Goal: Transaction & Acquisition: Download file/media

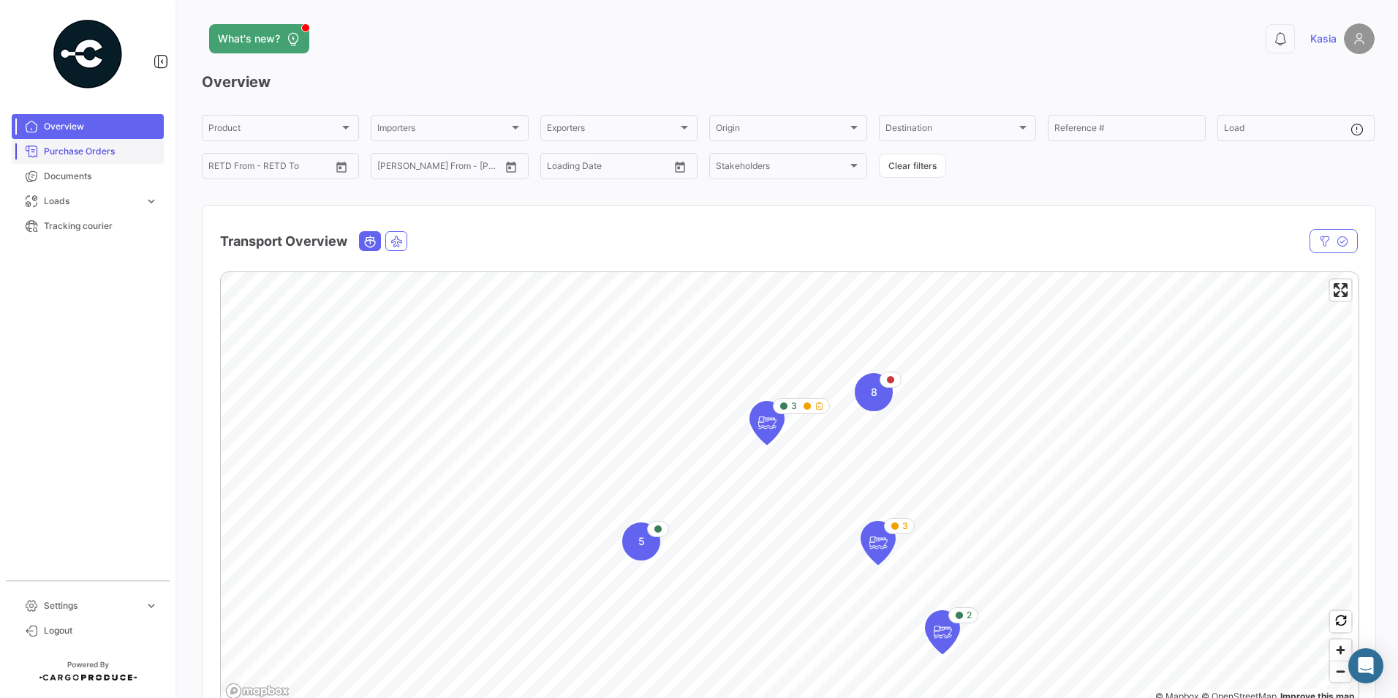
drag, startPoint x: 58, startPoint y: 153, endPoint x: 50, endPoint y: 154, distance: 8.2
click at [58, 153] on span "Purchase Orders" at bounding box center [101, 151] width 114 height 13
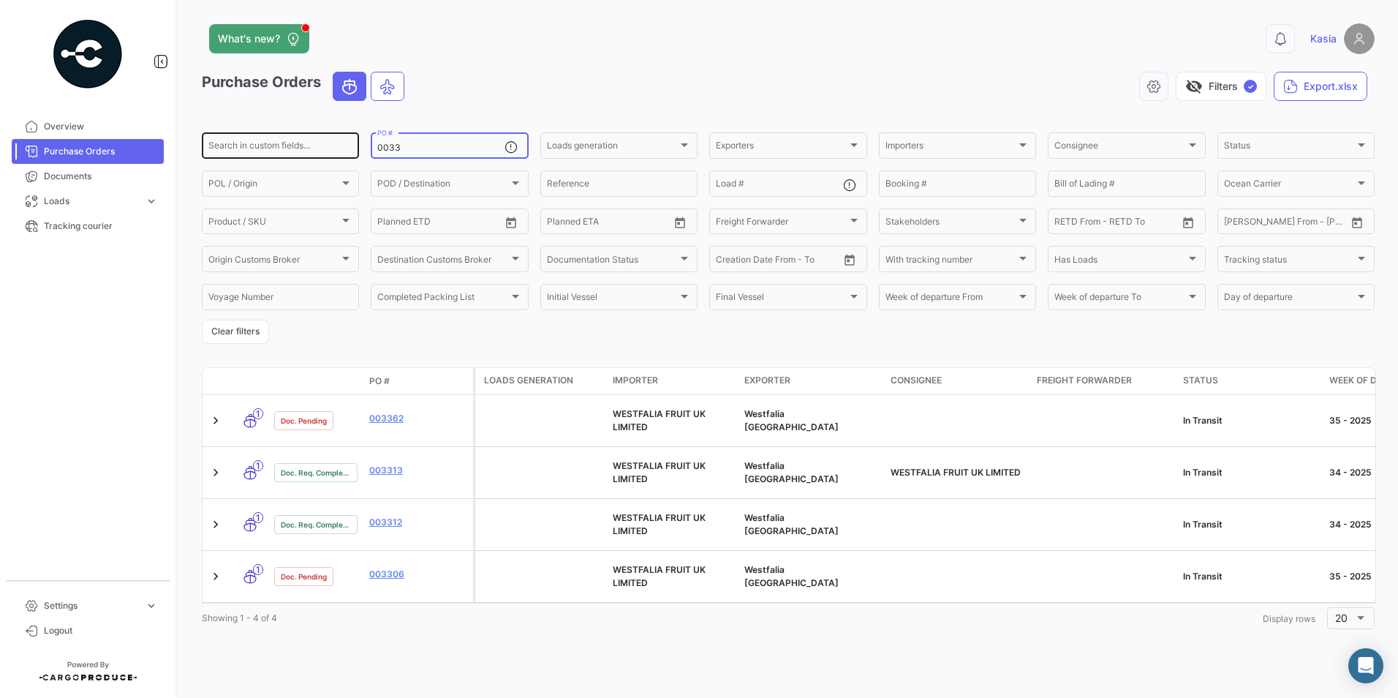
drag, startPoint x: 426, startPoint y: 151, endPoint x: 302, endPoint y: 151, distance: 124.3
click at [0, 0] on div "Search in custom fields... 0033 PO # Loads generation Loads generation Exporter…" at bounding box center [0, 0] width 0 height 0
paste input "73574 WFUK"
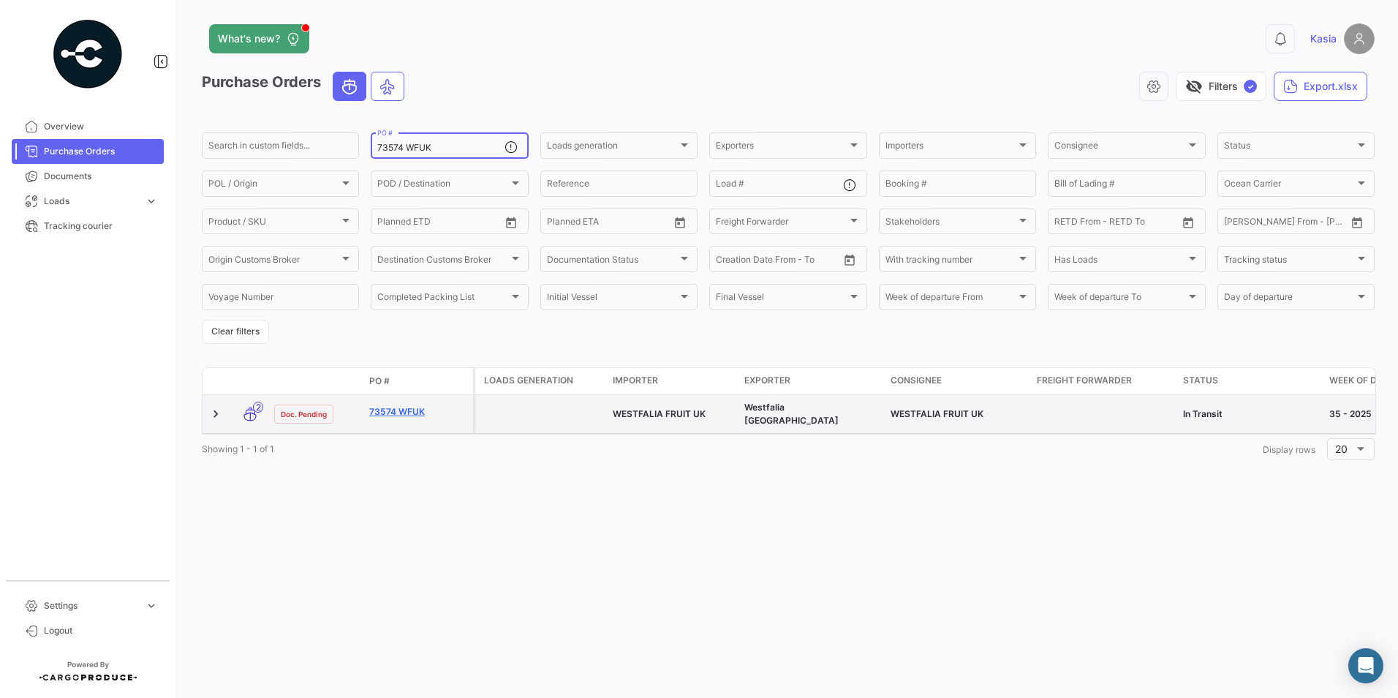
type input "73574 WFUK"
click at [397, 409] on link "73574 WFUK" at bounding box center [418, 411] width 98 height 13
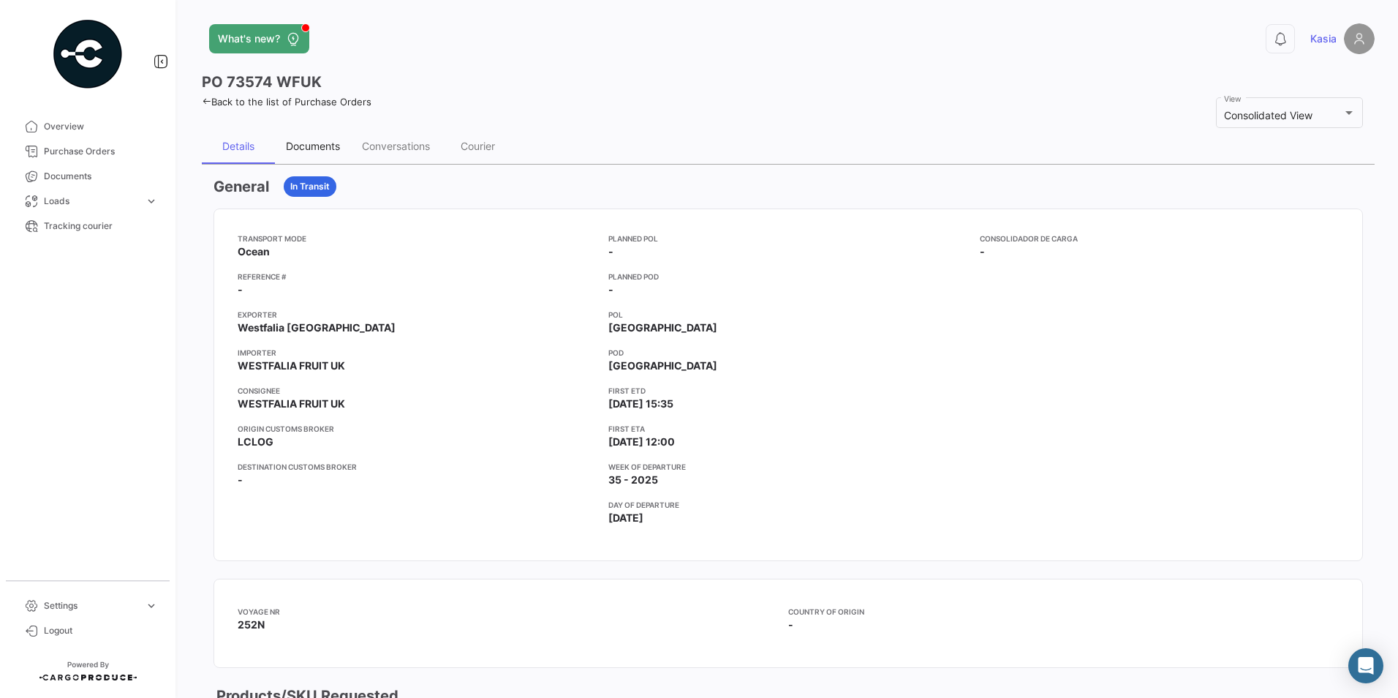
click at [338, 143] on div "Documents" at bounding box center [313, 146] width 54 height 12
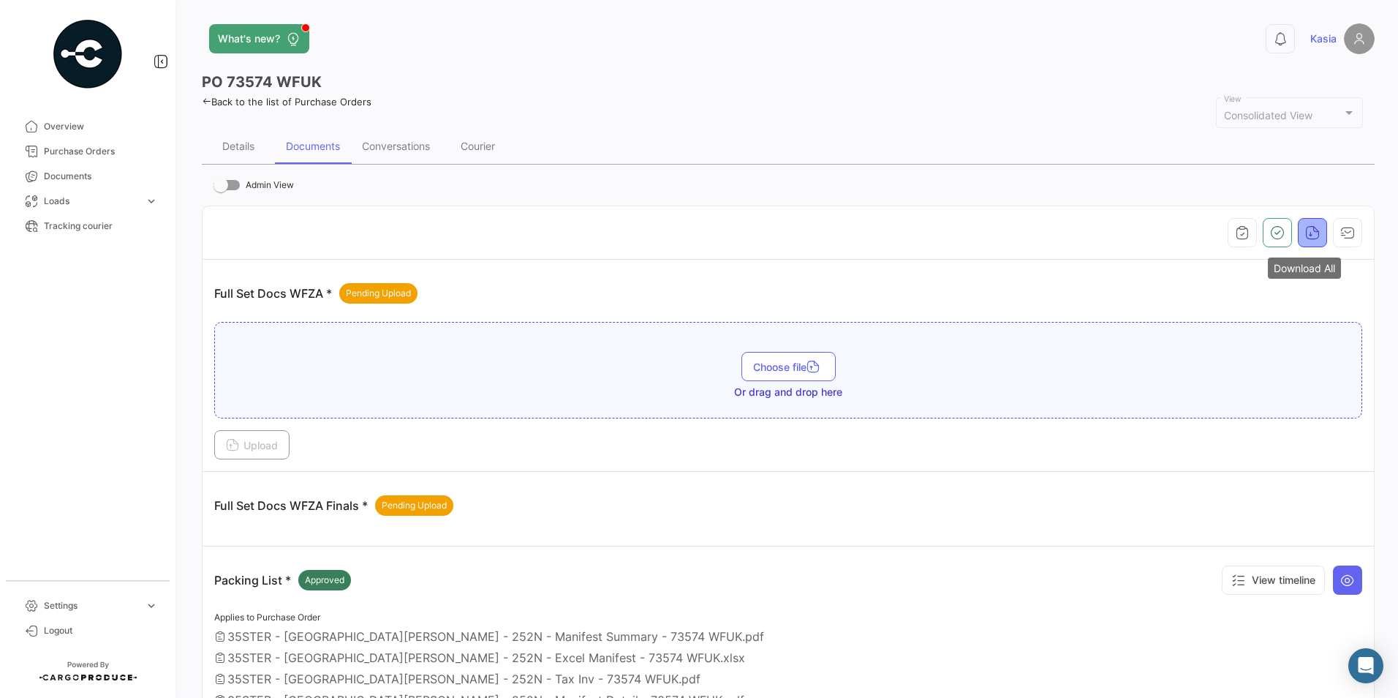
click at [1305, 235] on icon "button" at bounding box center [1312, 232] width 15 height 15
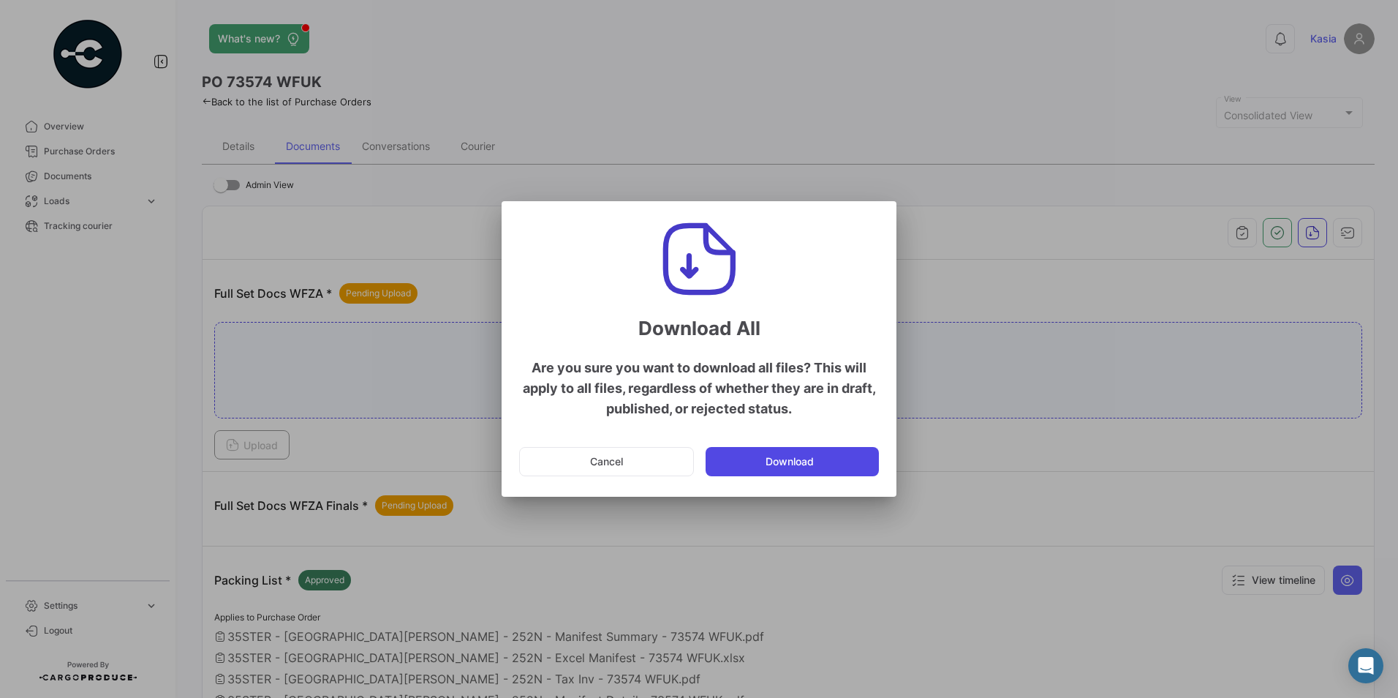
click at [752, 464] on button "Download" at bounding box center [792, 461] width 173 height 29
